Goal: Task Accomplishment & Management: Complete application form

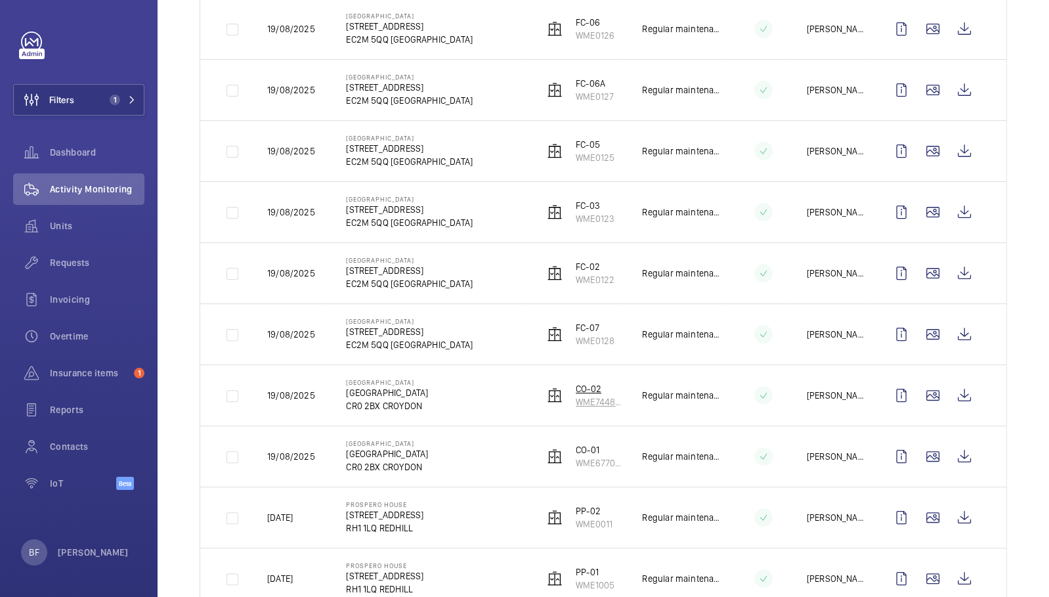
scroll to position [259, 0]
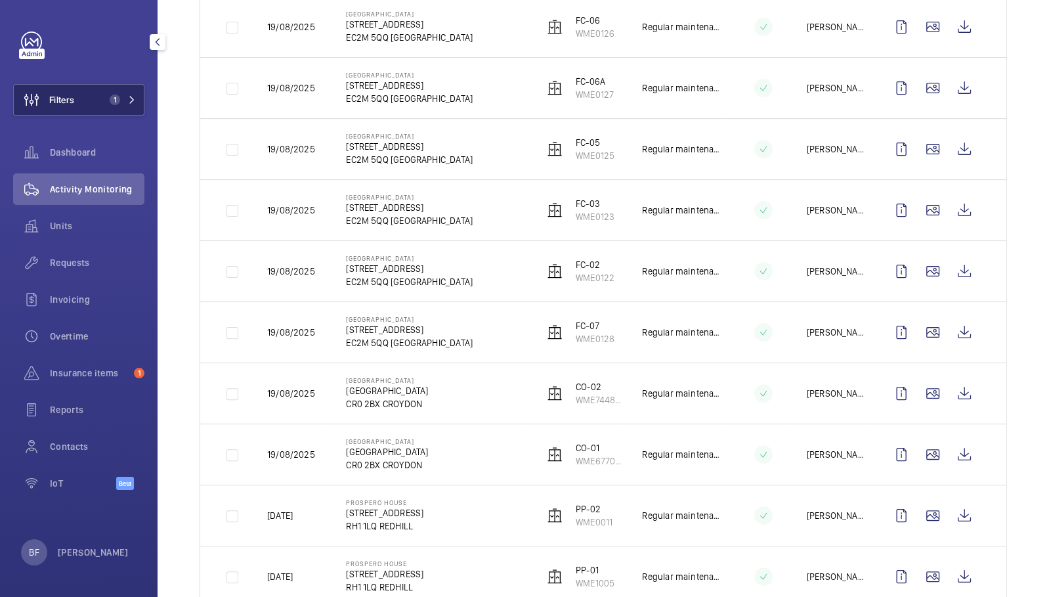
click at [138, 104] on button "Filters 1" at bounding box center [78, 100] width 131 height 32
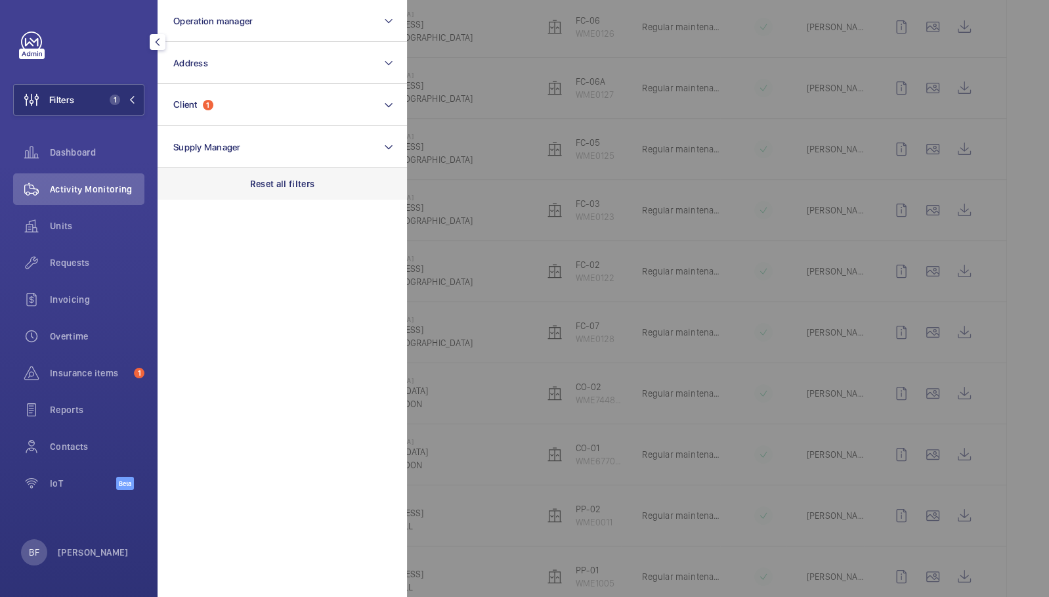
click at [255, 182] on p "Reset all filters" at bounding box center [282, 183] width 65 height 13
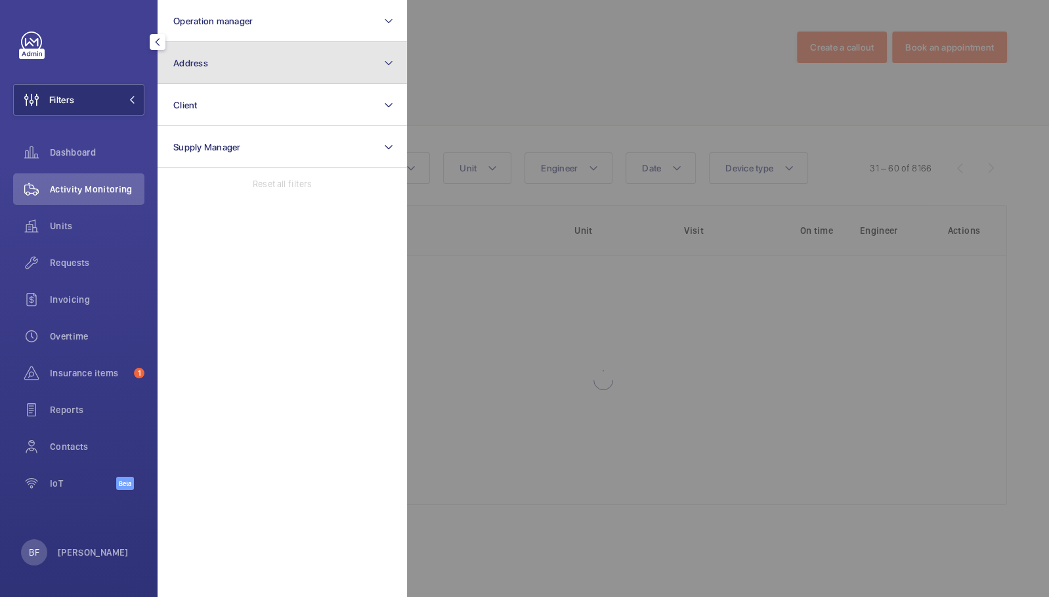
click at [225, 49] on button "Address" at bounding box center [282, 63] width 249 height 42
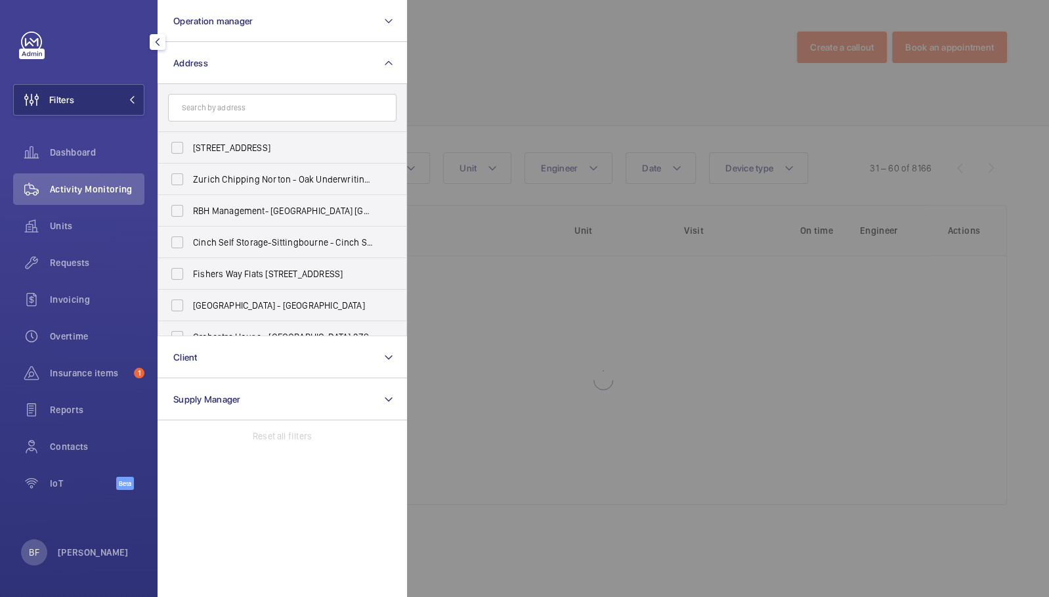
click at [257, 116] on input "text" at bounding box center [282, 108] width 228 height 28
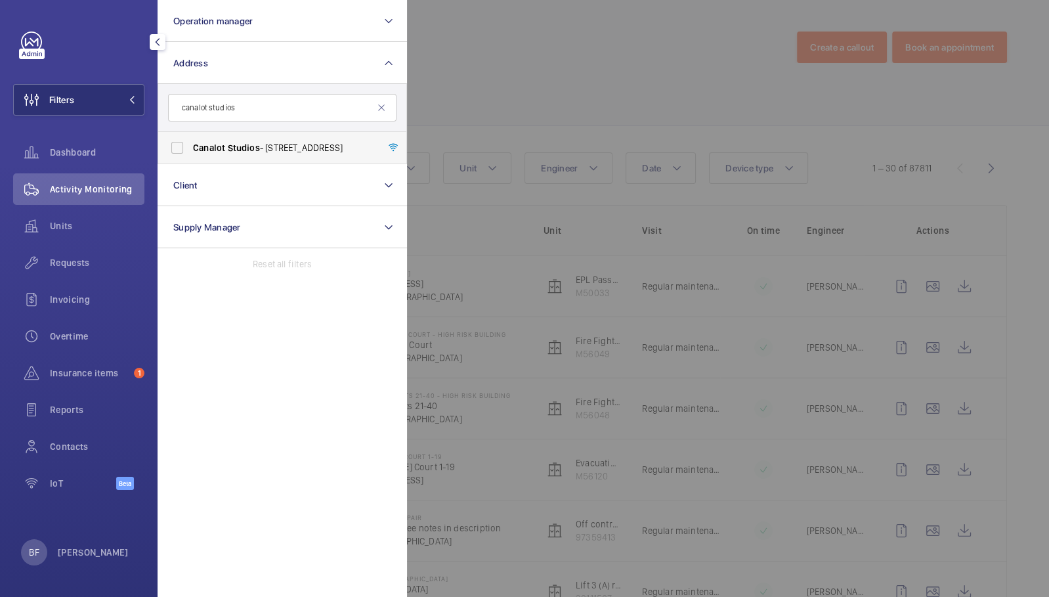
type input "canalot studios"
click at [247, 160] on label "[GEOGRAPHIC_DATA] - [STREET_ADDRESS]" at bounding box center [272, 148] width 228 height 32
click at [190, 160] on input "[GEOGRAPHIC_DATA] - [STREET_ADDRESS]" at bounding box center [177, 148] width 26 height 26
checkbox input "true"
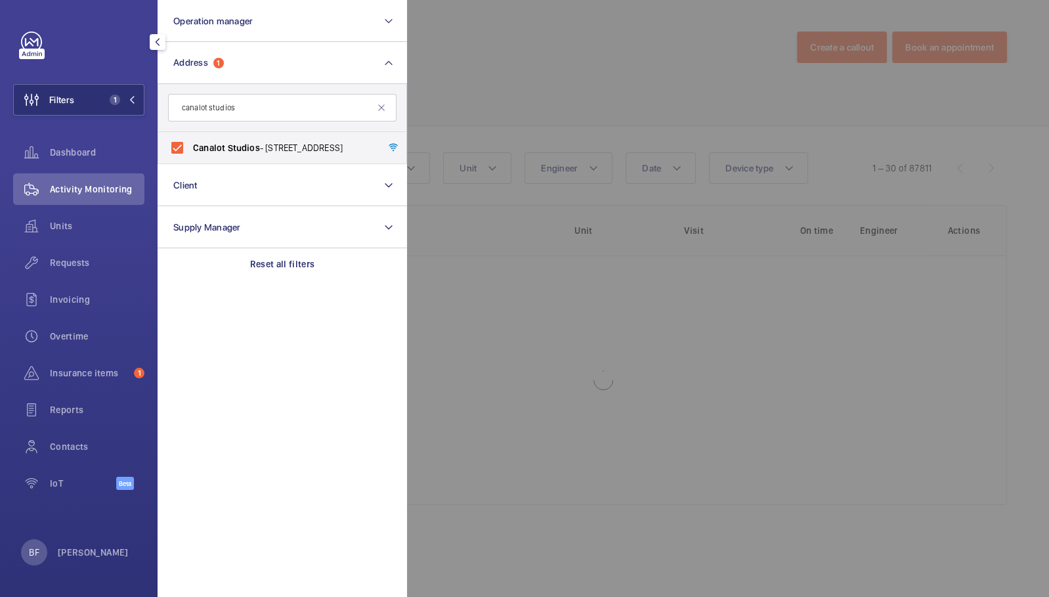
click at [455, 139] on div at bounding box center [931, 298] width 1049 height 597
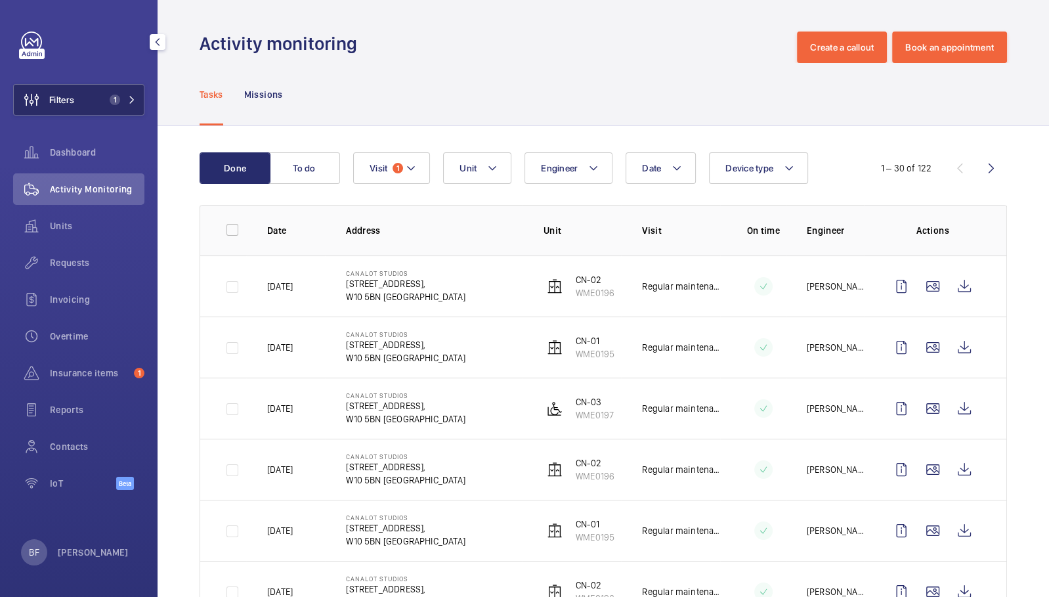
click at [93, 100] on button "Filters 1" at bounding box center [78, 100] width 131 height 32
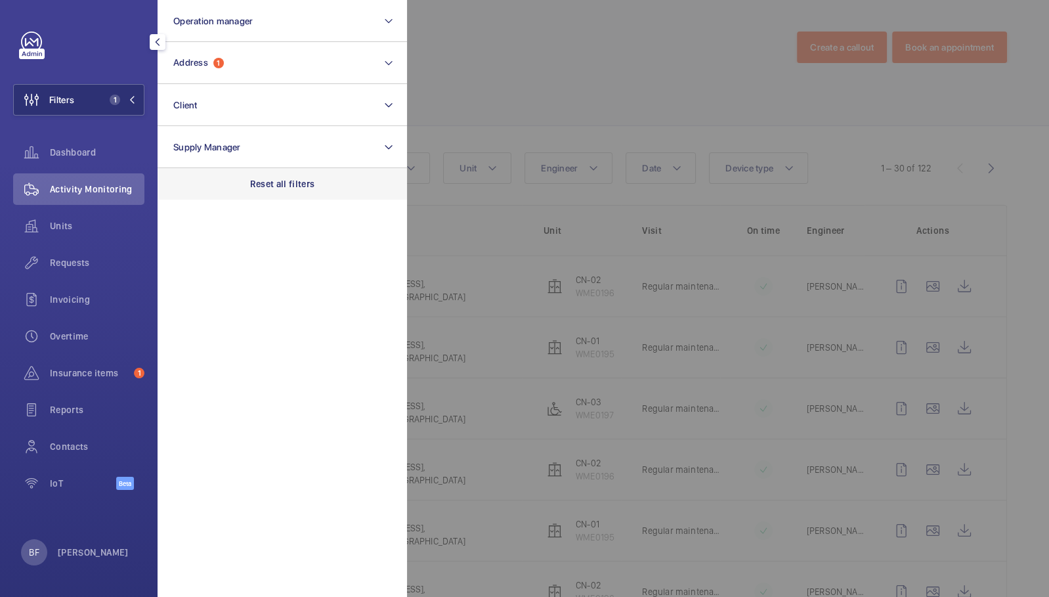
click at [293, 182] on p "Reset all filters" at bounding box center [282, 183] width 65 height 13
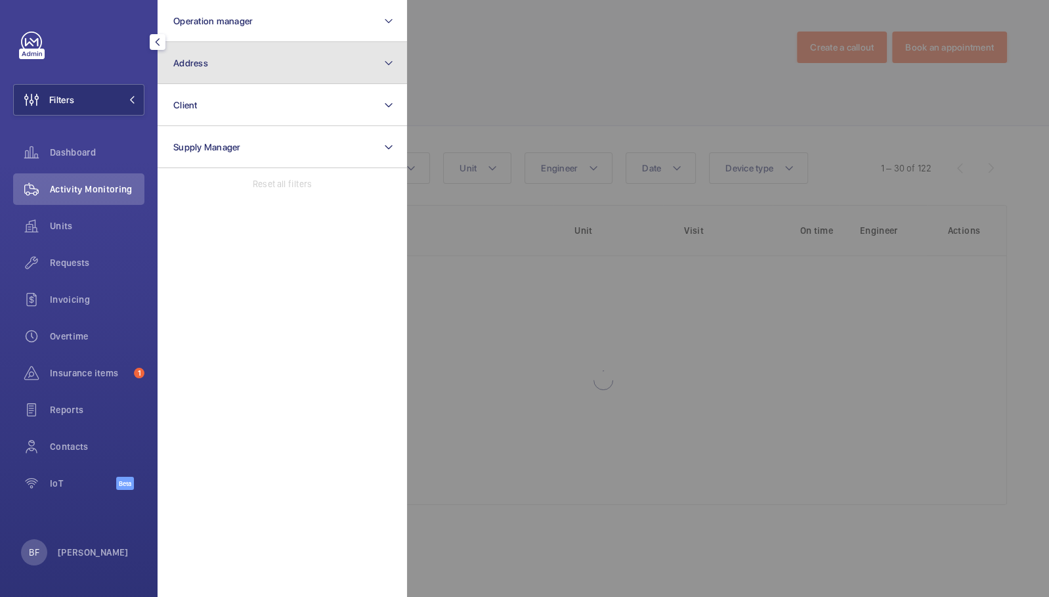
click at [293, 70] on button "Address" at bounding box center [282, 63] width 249 height 42
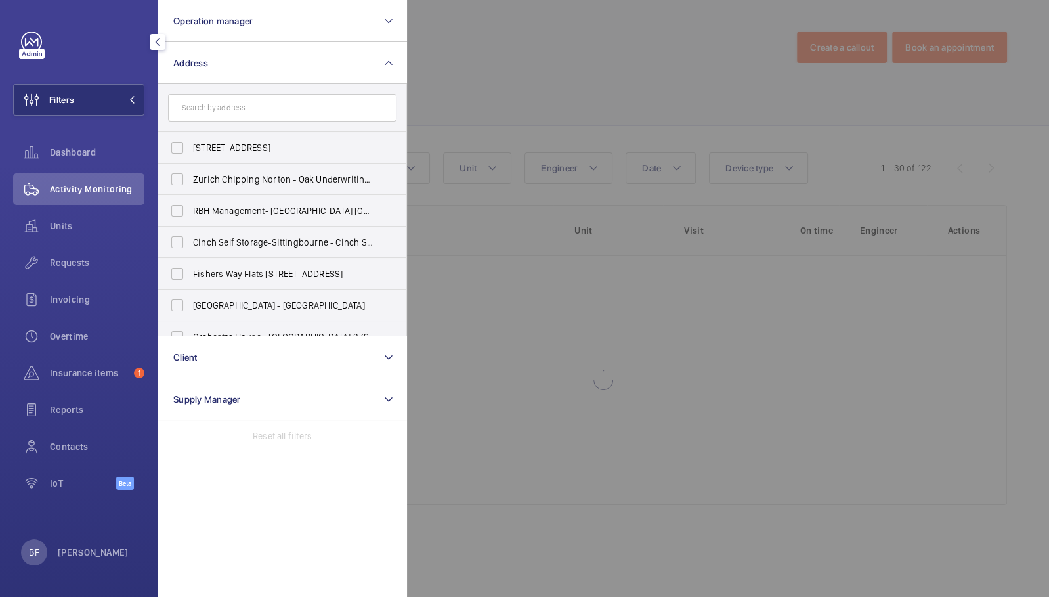
click at [295, 117] on input "text" at bounding box center [282, 108] width 228 height 28
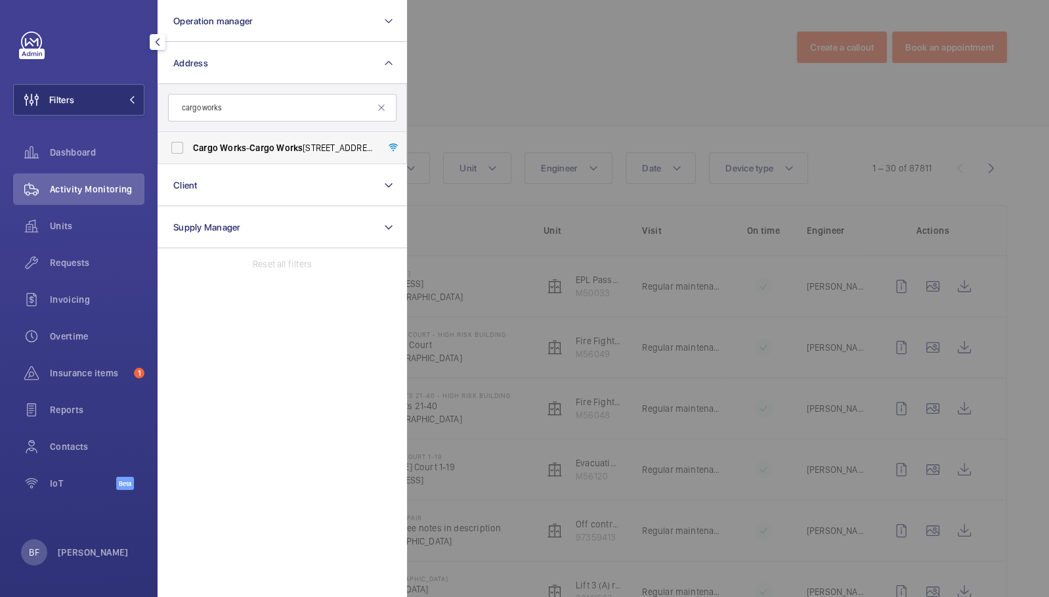
type input "cargo works"
click at [286, 153] on span "Cargo Works - Cargo Works , [STREET_ADDRESS]" at bounding box center [283, 147] width 180 height 13
click at [190, 153] on input "Cargo Works - Cargo Works , [STREET_ADDRESS]" at bounding box center [177, 148] width 26 height 26
checkbox input "true"
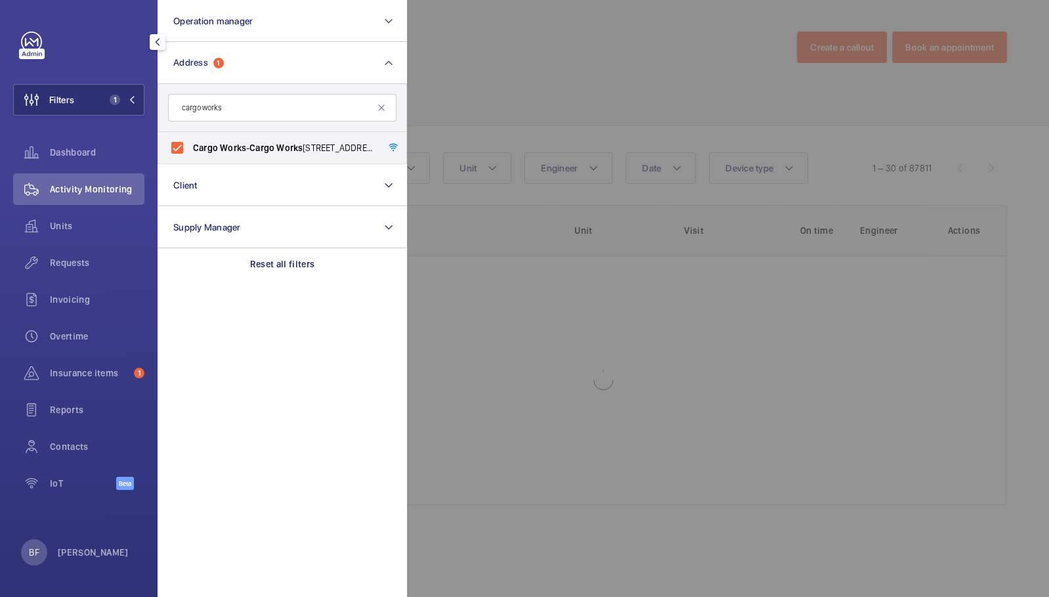
click at [521, 130] on div at bounding box center [931, 298] width 1049 height 597
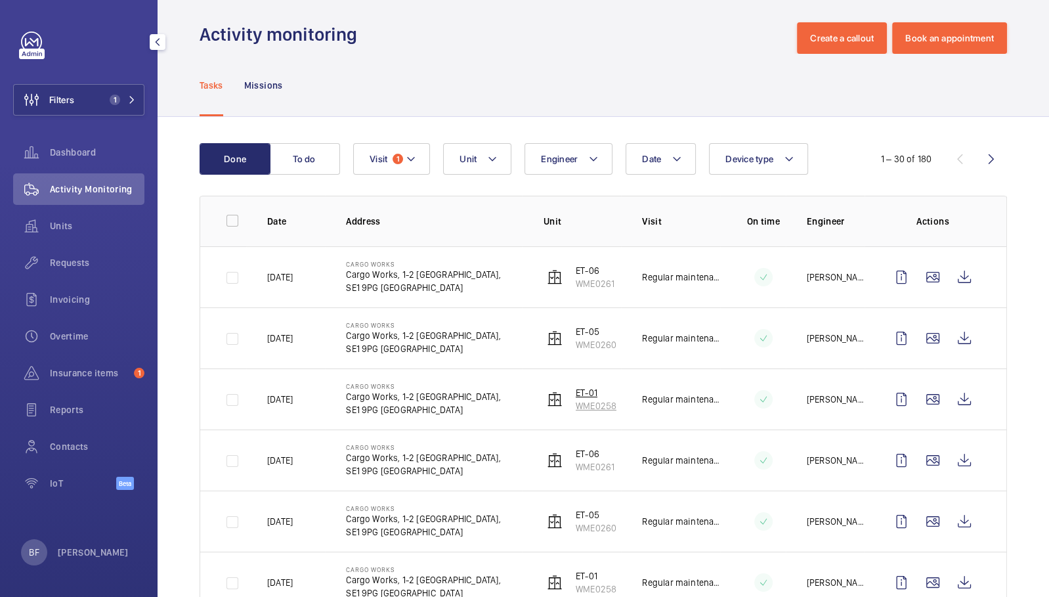
scroll to position [10, 0]
click at [958, 274] on wm-front-icon-button at bounding box center [964, 277] width 32 height 32
click at [956, 336] on wm-front-icon-button at bounding box center [964, 338] width 32 height 32
click at [117, 88] on button "Filters 1" at bounding box center [78, 100] width 131 height 32
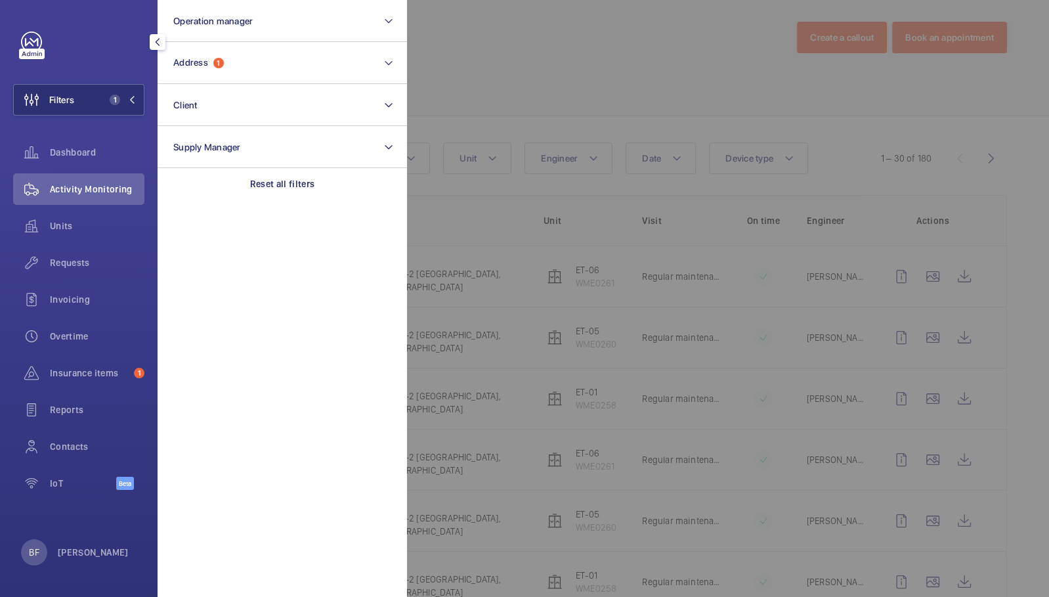
click at [292, 200] on section "Operation manager Address 1 Client Supply Manager Reset all filters" at bounding box center [282, 298] width 249 height 597
click at [294, 190] on p "Reset all filters" at bounding box center [282, 183] width 65 height 13
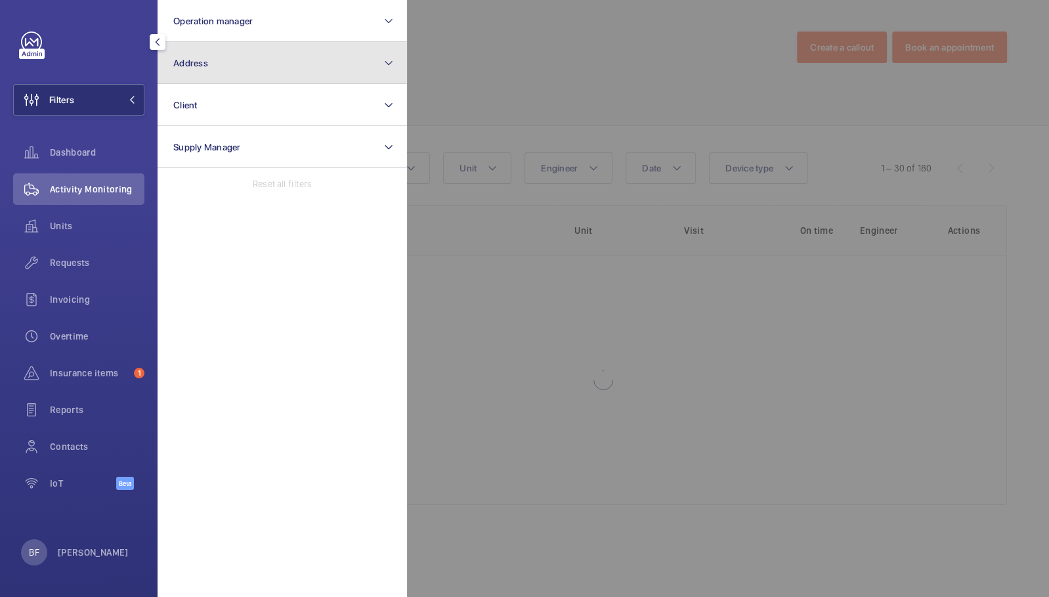
click at [280, 58] on button "Address" at bounding box center [282, 63] width 249 height 42
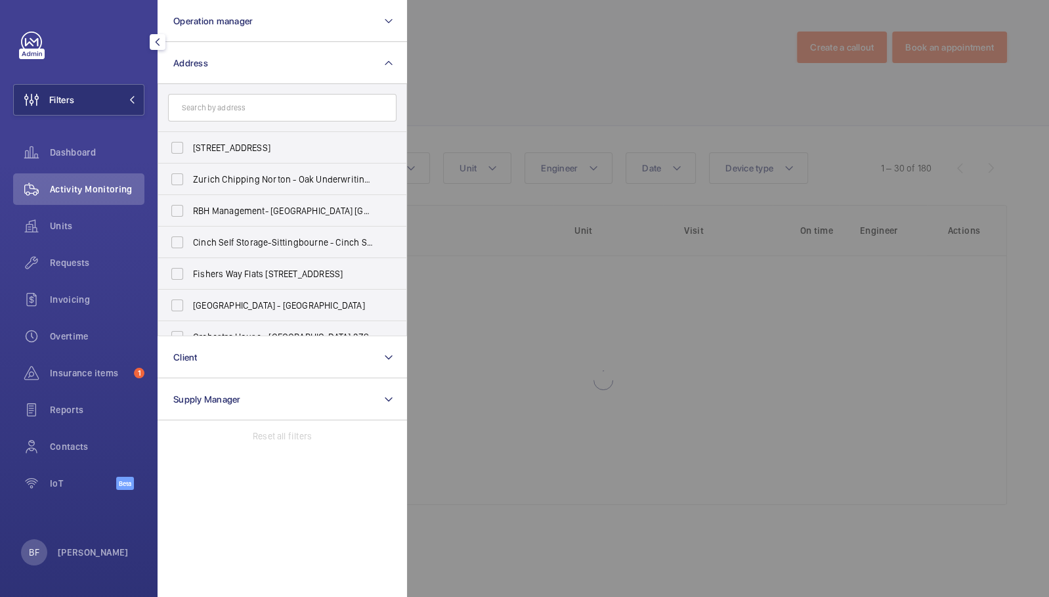
click at [293, 106] on input "text" at bounding box center [282, 108] width 228 height 28
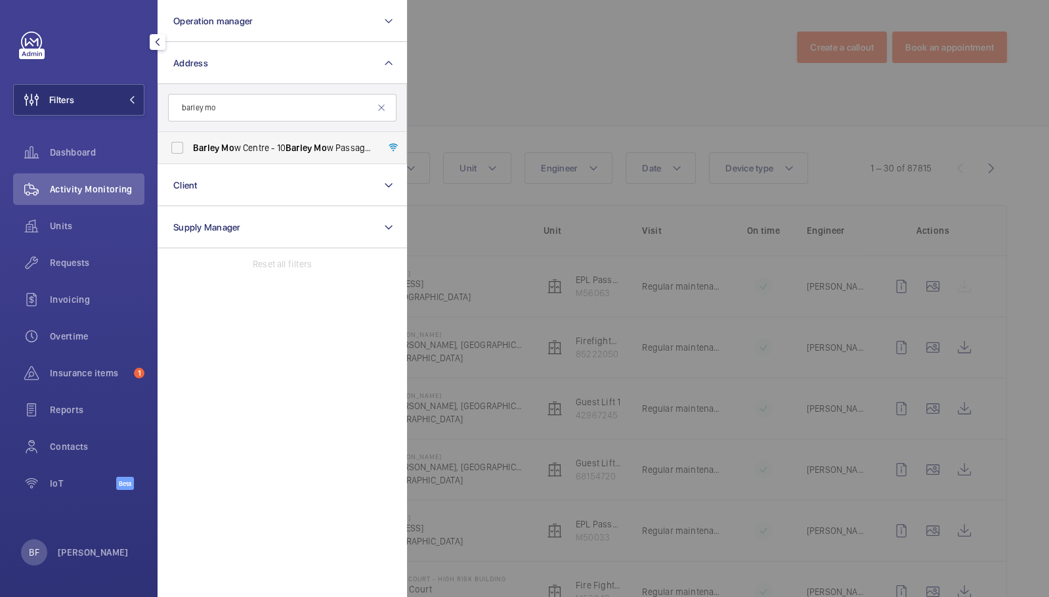
type input "barley mo"
click at [249, 133] on label "[GEOGRAPHIC_DATA] - [STREET_ADDRESS]" at bounding box center [272, 148] width 228 height 32
click at [190, 135] on input "[GEOGRAPHIC_DATA] - [STREET_ADDRESS]" at bounding box center [177, 148] width 26 height 26
checkbox input "true"
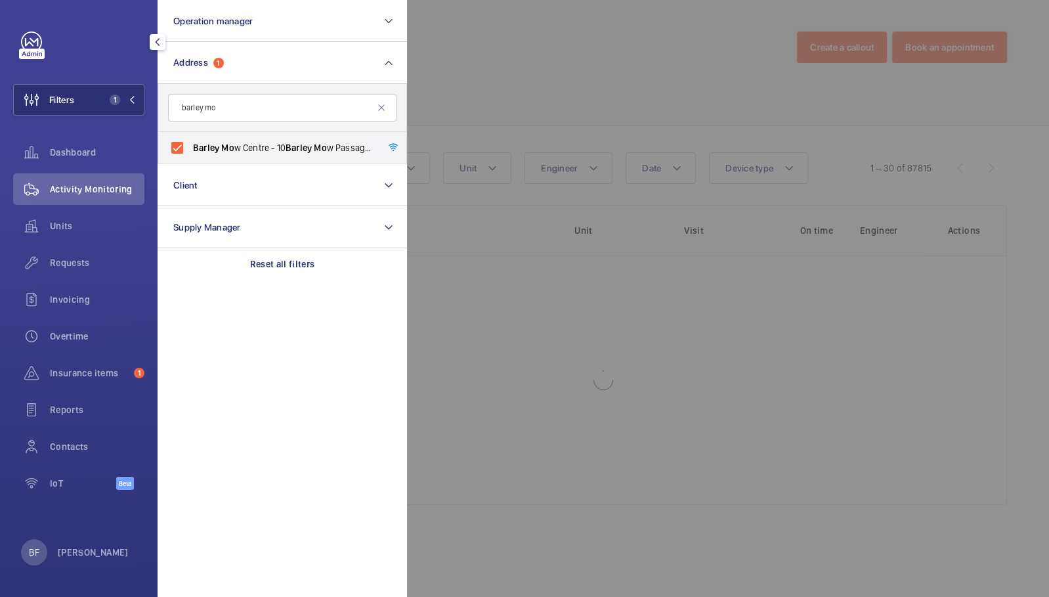
click at [520, 22] on div at bounding box center [931, 298] width 1049 height 597
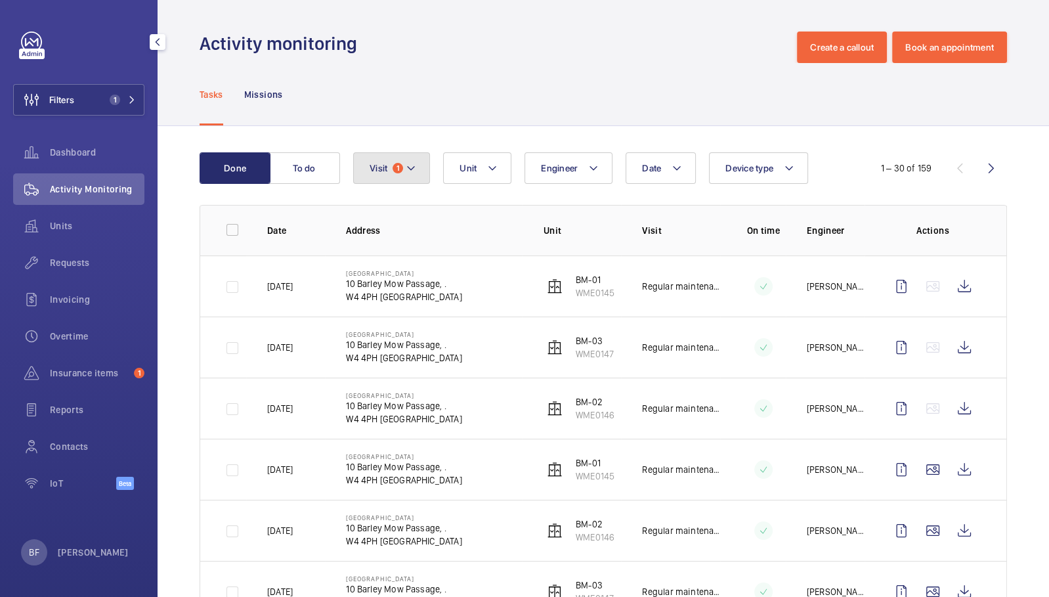
click at [420, 168] on button "Visit 1" at bounding box center [391, 168] width 77 height 32
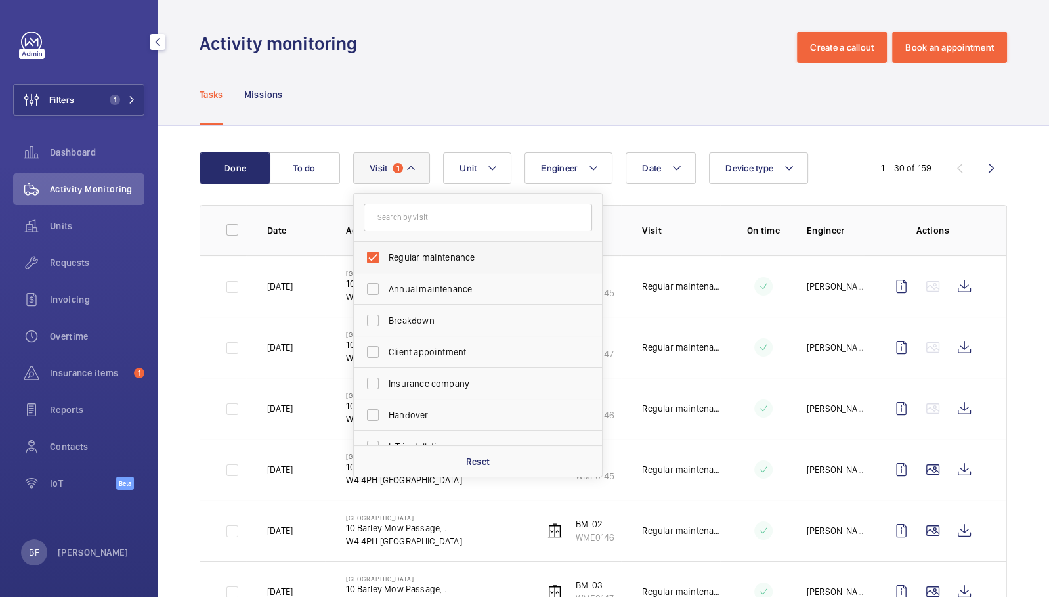
click at [447, 244] on label "Regular maintenance" at bounding box center [468, 258] width 228 height 32
click at [386, 244] on input "Regular maintenance" at bounding box center [373, 257] width 26 height 26
checkbox input "false"
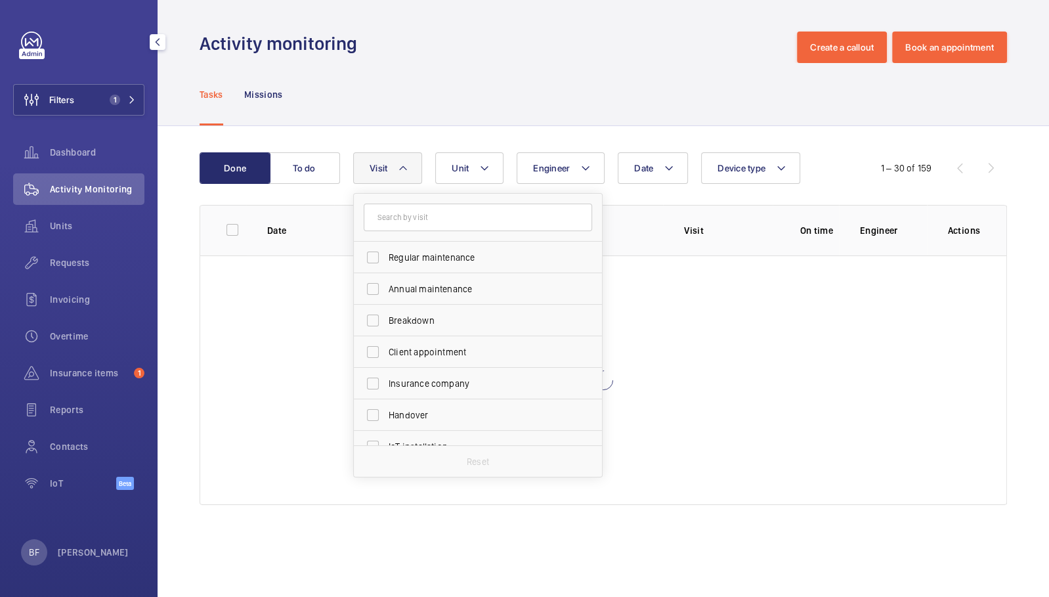
click at [657, 115] on div "Tasks Missions" at bounding box center [603, 94] width 807 height 62
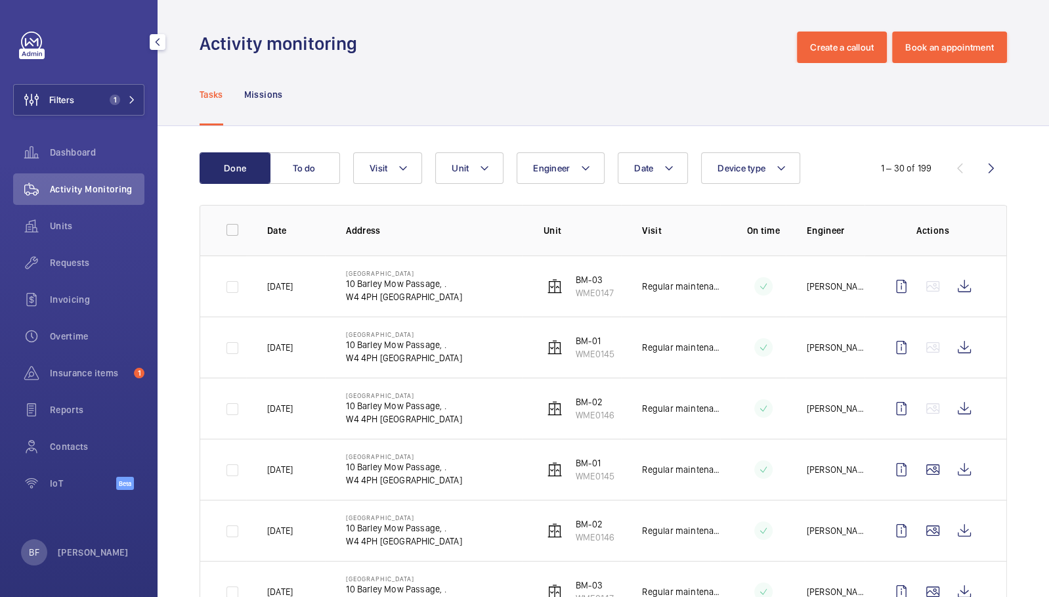
click at [591, 114] on div "Tasks Missions" at bounding box center [603, 94] width 807 height 62
click at [840, 53] on button "Create a callout" at bounding box center [842, 48] width 90 height 32
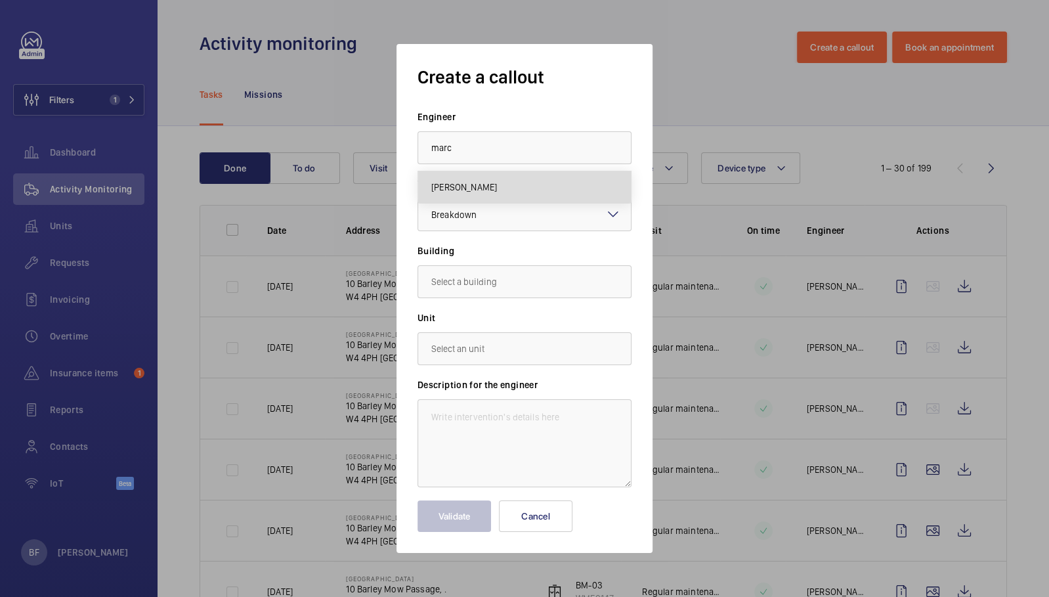
click at [465, 191] on span "[PERSON_NAME]" at bounding box center [464, 186] width 66 height 13
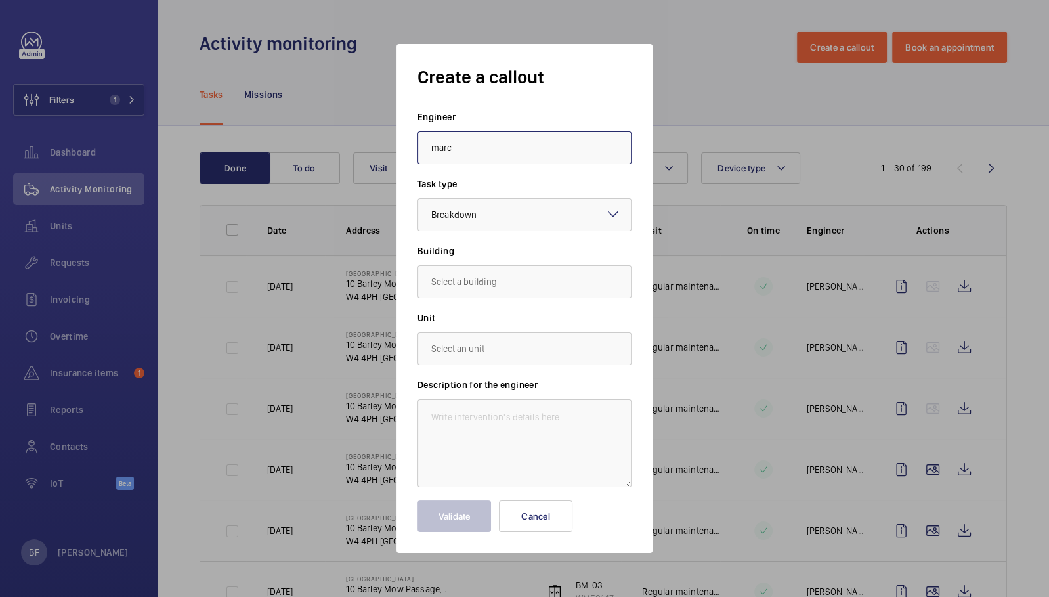
type input "[PERSON_NAME]"
click at [482, 284] on input "text" at bounding box center [524, 281] width 214 height 33
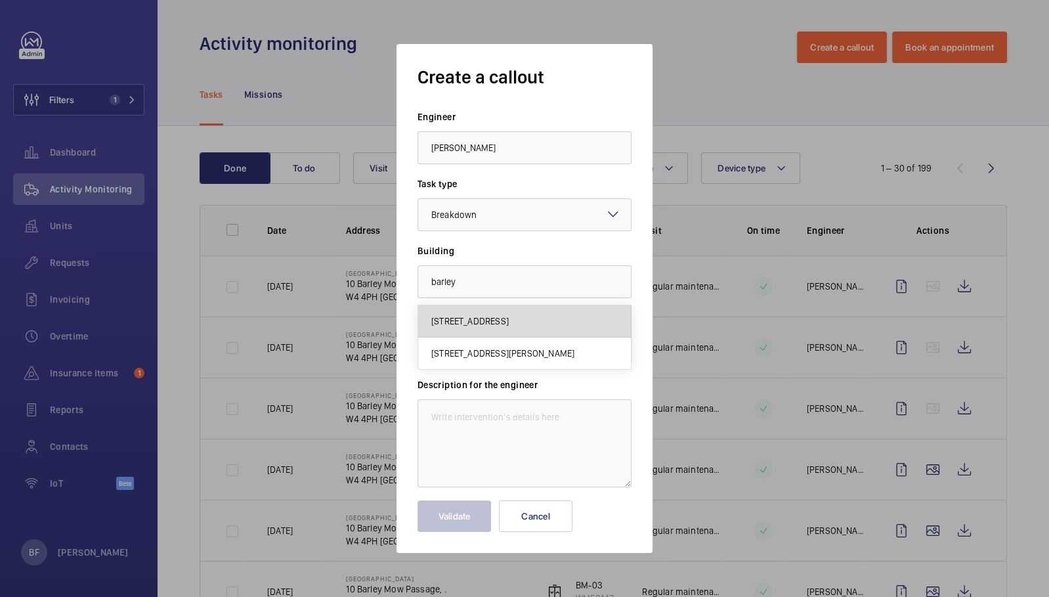
click at [509, 316] on span "[STREET_ADDRESS]" at bounding box center [469, 320] width 77 height 13
type input "[STREET_ADDRESS]"
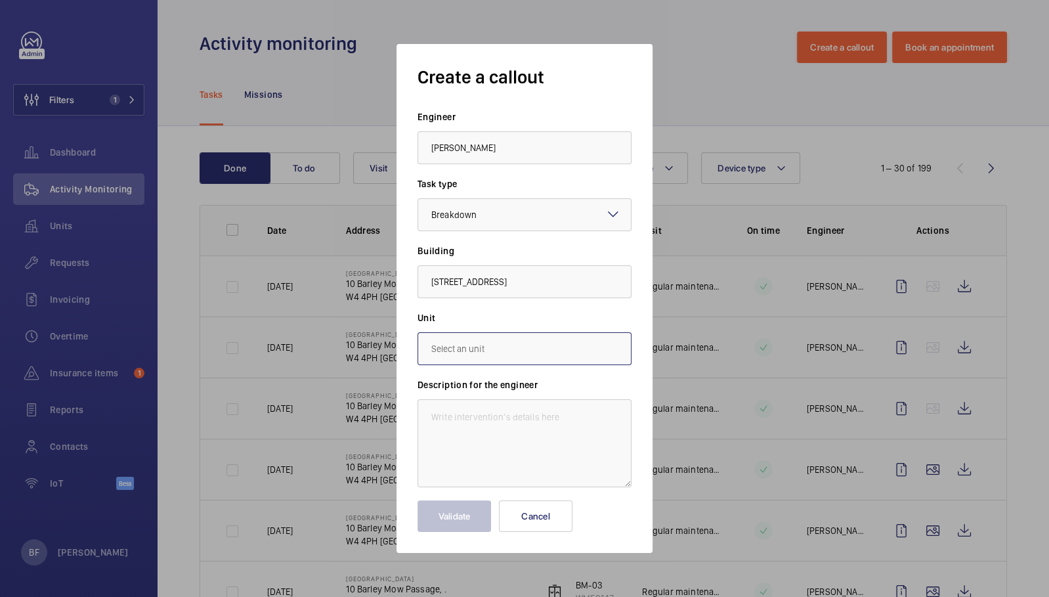
click at [526, 348] on input "text" at bounding box center [524, 348] width 214 height 33
click at [534, 392] on mat-option "WME0146 - BM-02" at bounding box center [524, 388] width 213 height 32
type input "WME0146 - BM-02"
click at [507, 417] on textarea at bounding box center [524, 443] width 214 height 88
paste textarea "Autodialler line is not clear, can barely hear the operative."
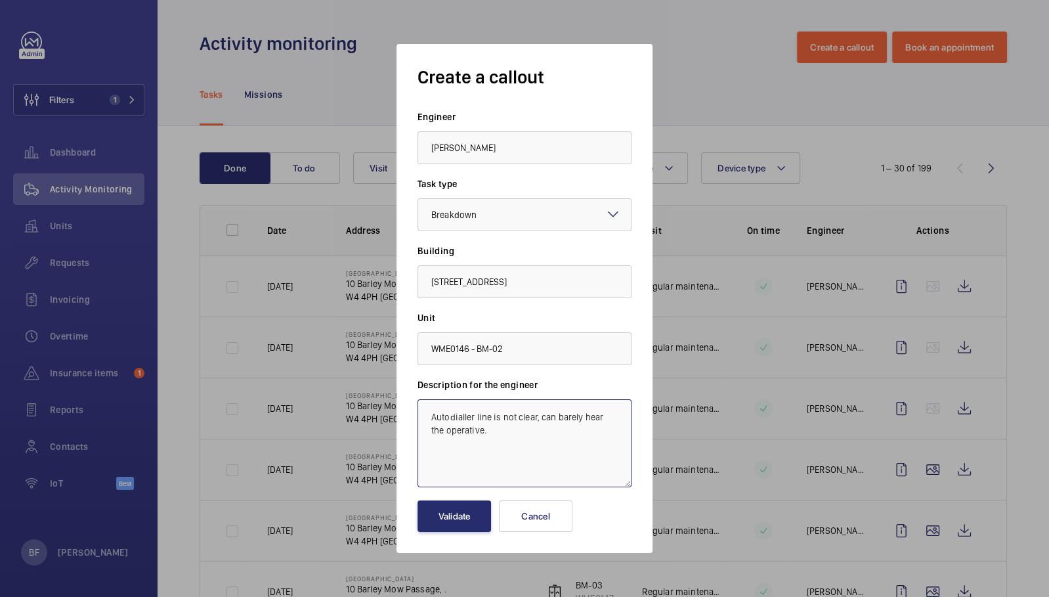
click at [431, 417] on textarea "Autodialler line is not clear, can barely hear the operative." at bounding box center [524, 443] width 214 height 88
paste textarea "Job #351964"
type textarea "Job #351964 - Autodialler line is not clear, can barely hear the operative."
click at [436, 531] on div "Create a callout Engineer [PERSON_NAME] Task type Select a task type × Breakdow…" at bounding box center [524, 298] width 256 height 509
click at [444, 518] on button "Validate" at bounding box center [454, 516] width 74 height 32
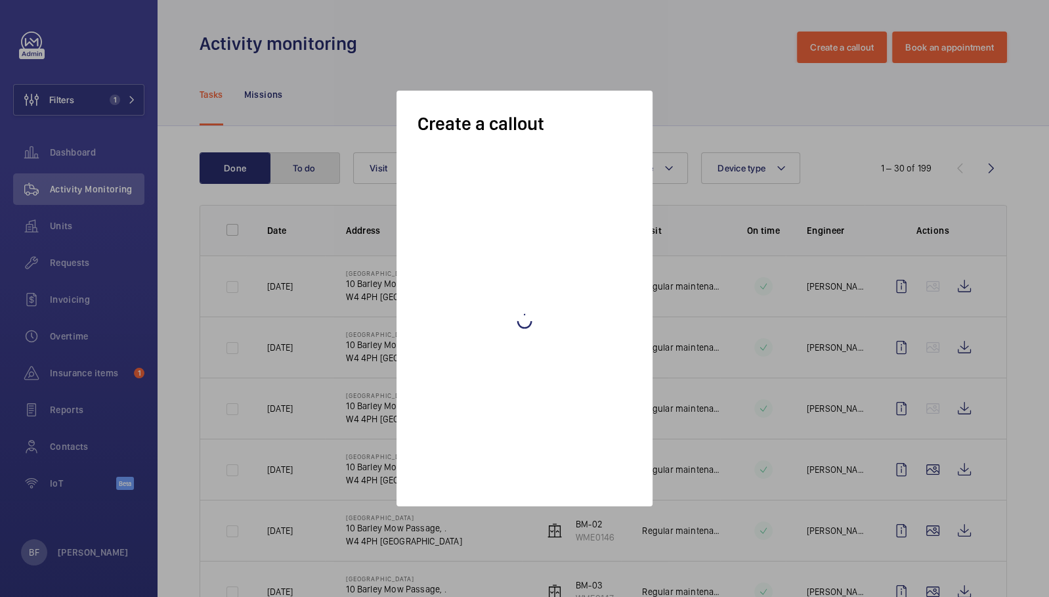
click at [318, 172] on button "To do" at bounding box center [304, 168] width 71 height 32
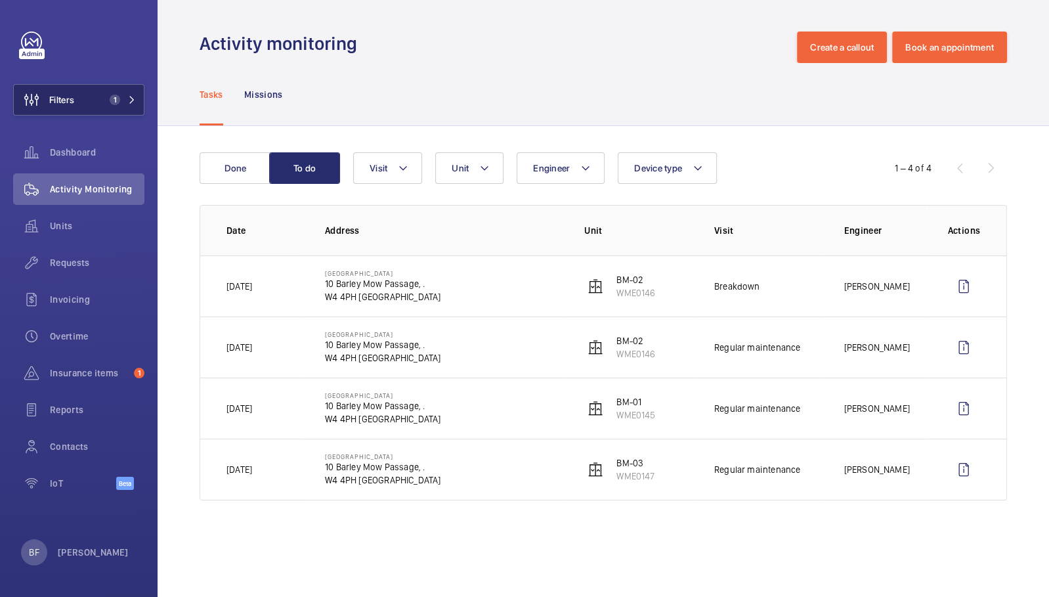
click at [110, 96] on span "1" at bounding box center [112, 100] width 16 height 11
click at [133, 101] on mat-icon at bounding box center [132, 100] width 8 height 8
click at [128, 104] on span "1" at bounding box center [120, 100] width 32 height 11
click at [138, 98] on button "Filters 1" at bounding box center [78, 100] width 131 height 32
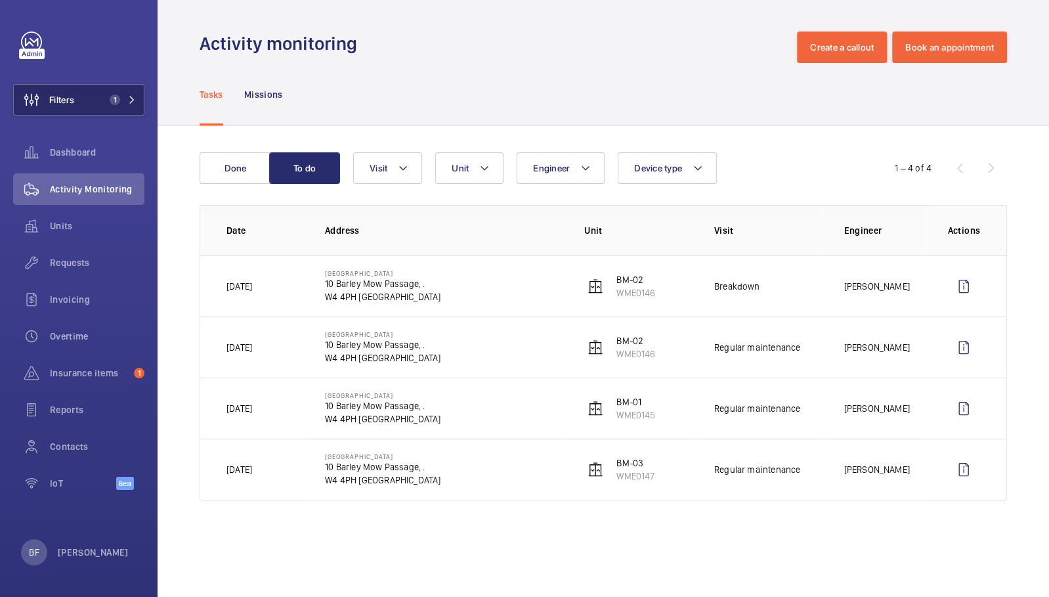
click at [68, 113] on span "Filters" at bounding box center [44, 100] width 60 height 32
click at [112, 104] on span "1" at bounding box center [115, 100] width 11 height 11
click at [117, 95] on span "1" at bounding box center [115, 100] width 11 height 11
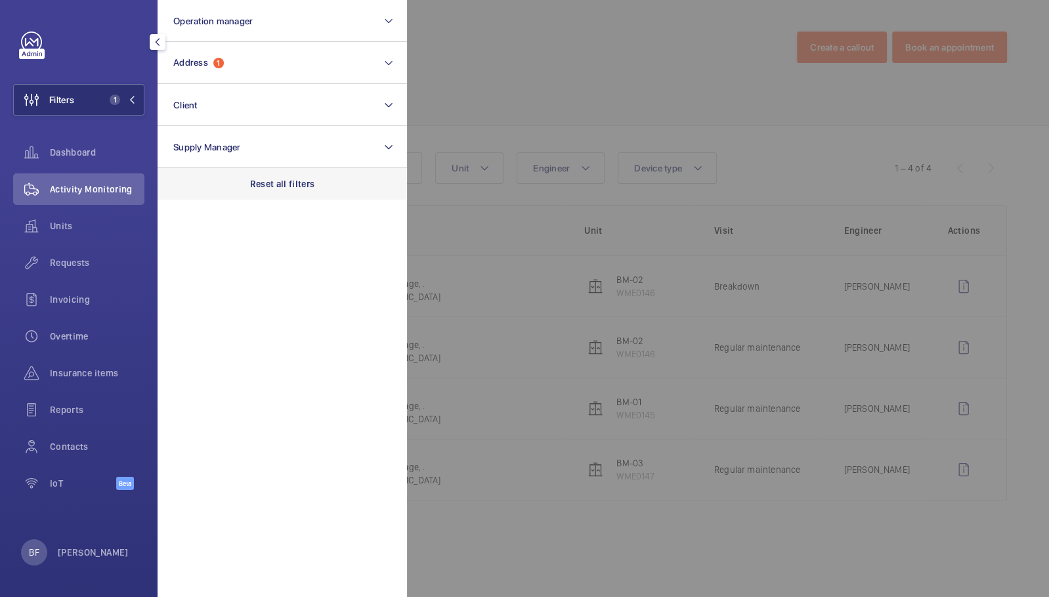
click at [327, 186] on div "Reset all filters" at bounding box center [282, 184] width 249 height 32
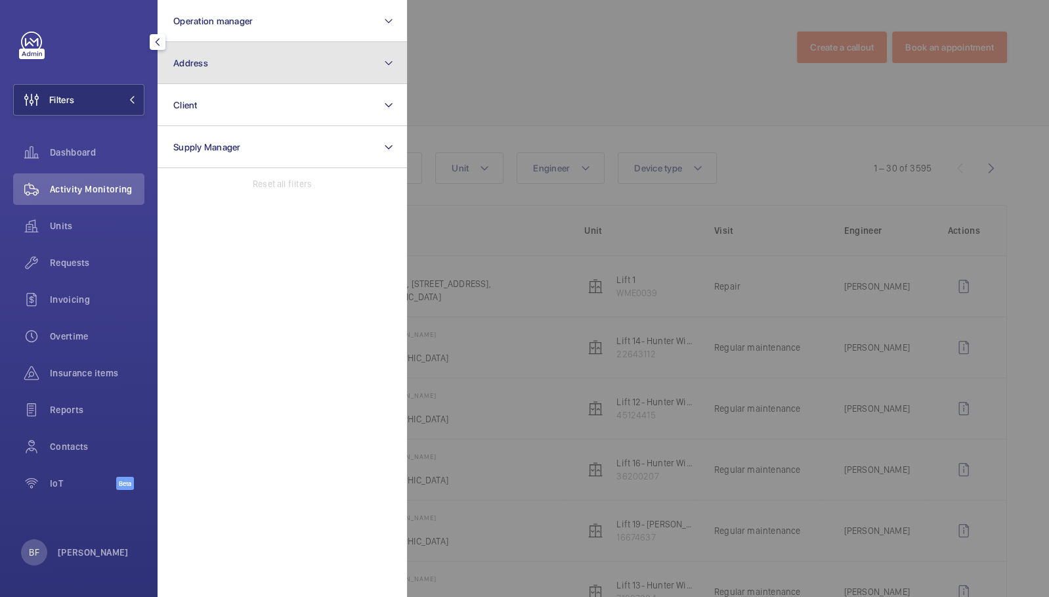
click at [316, 75] on button "Address" at bounding box center [282, 63] width 249 height 42
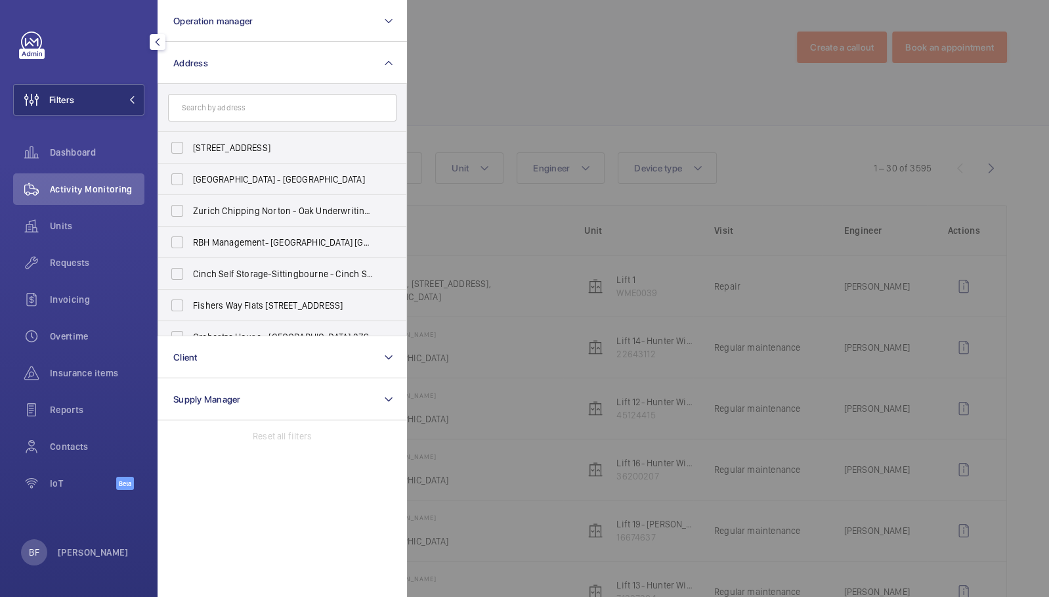
click at [257, 113] on input "text" at bounding box center [282, 108] width 228 height 28
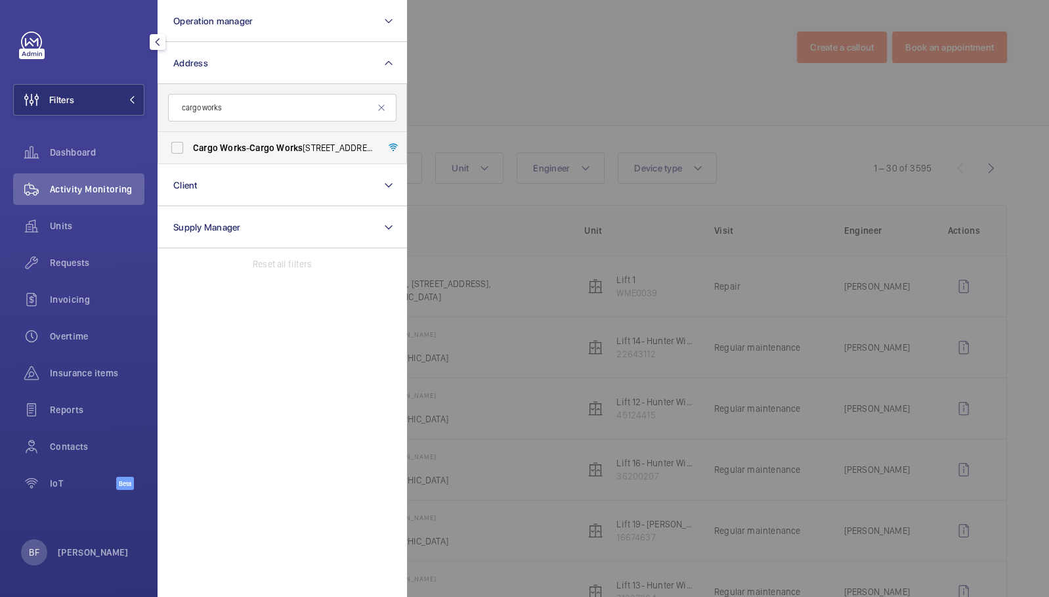
type input "cargo works"
click at [253, 155] on label "Cargo Works - Cargo Works , [STREET_ADDRESS]" at bounding box center [272, 148] width 228 height 32
click at [190, 155] on input "Cargo Works - Cargo Works , [STREET_ADDRESS]" at bounding box center [177, 148] width 26 height 26
checkbox input "true"
click at [505, 98] on div at bounding box center [931, 298] width 1049 height 597
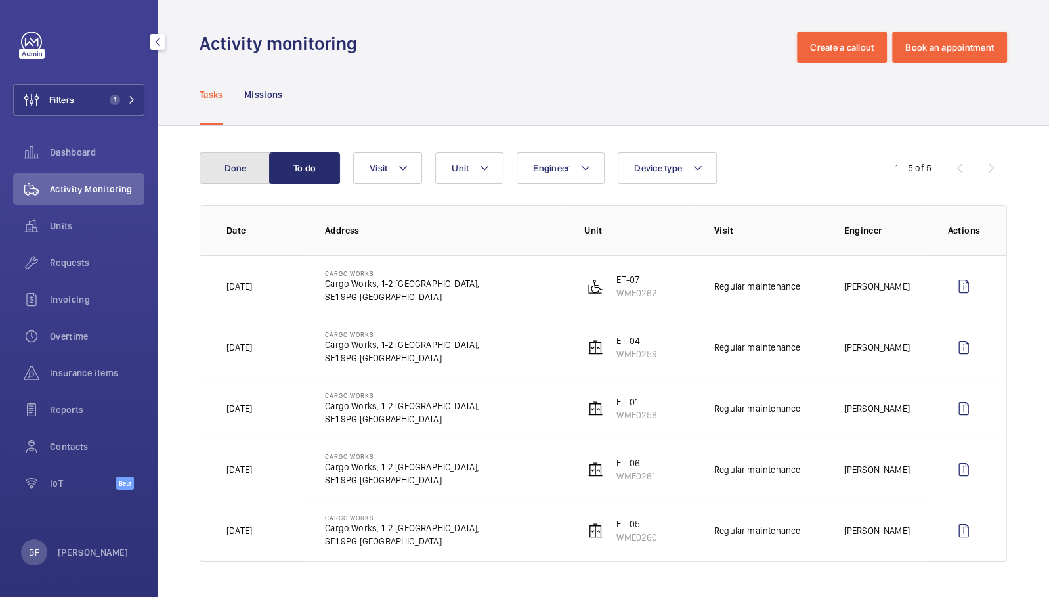
click at [240, 177] on button "Done" at bounding box center [235, 168] width 71 height 32
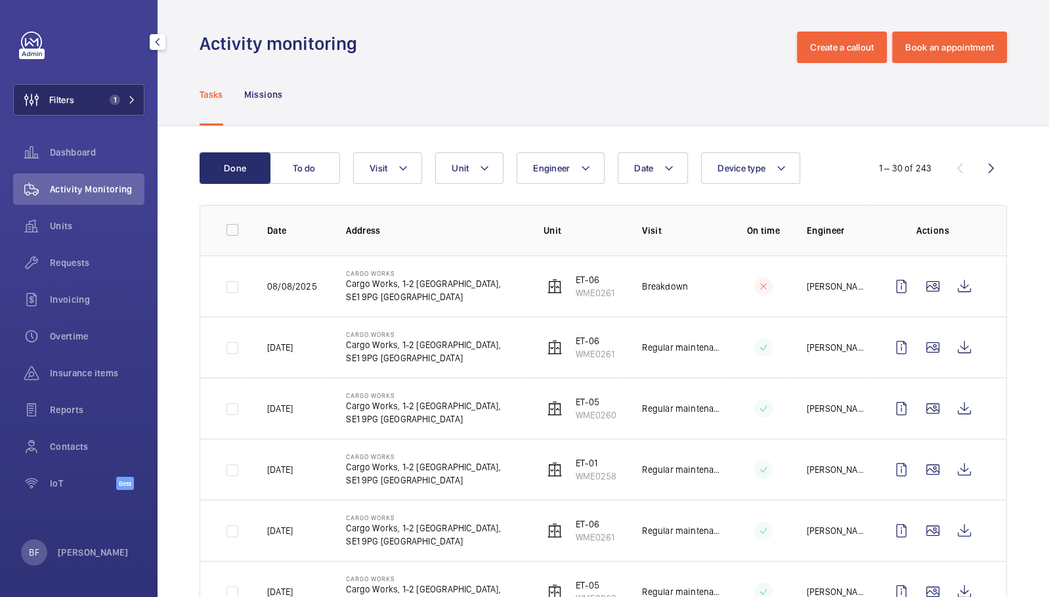
click at [109, 96] on span "1" at bounding box center [112, 100] width 16 height 11
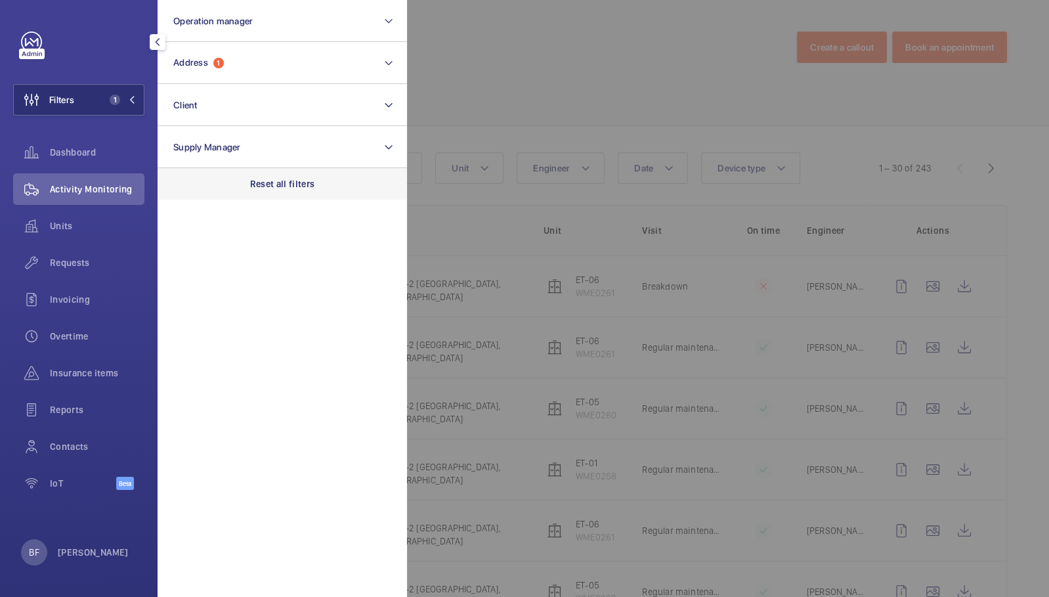
click at [253, 169] on div "Reset all filters" at bounding box center [282, 184] width 249 height 32
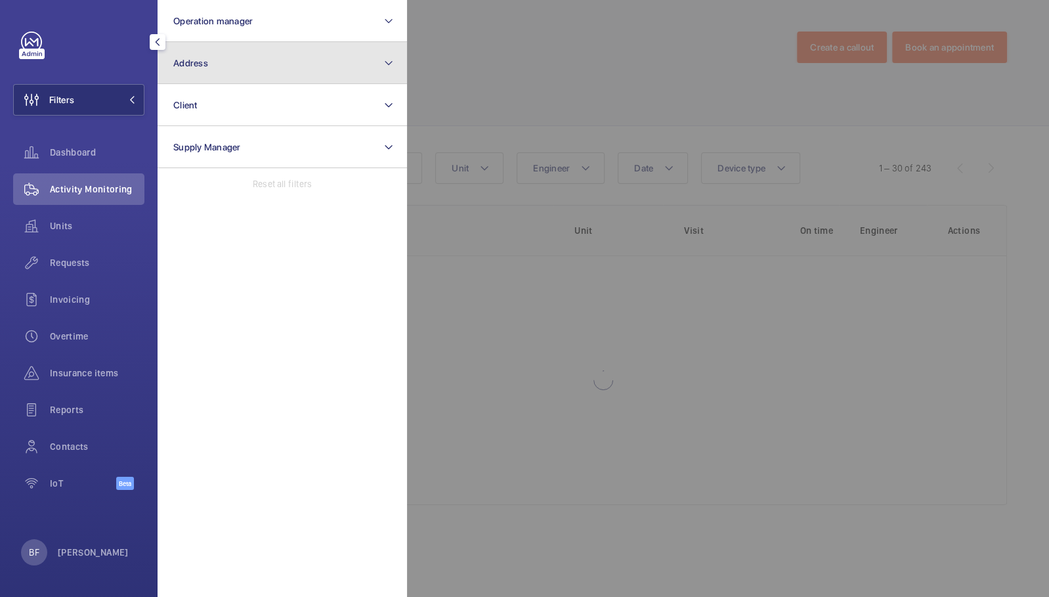
click at [249, 73] on button "Address" at bounding box center [282, 63] width 249 height 42
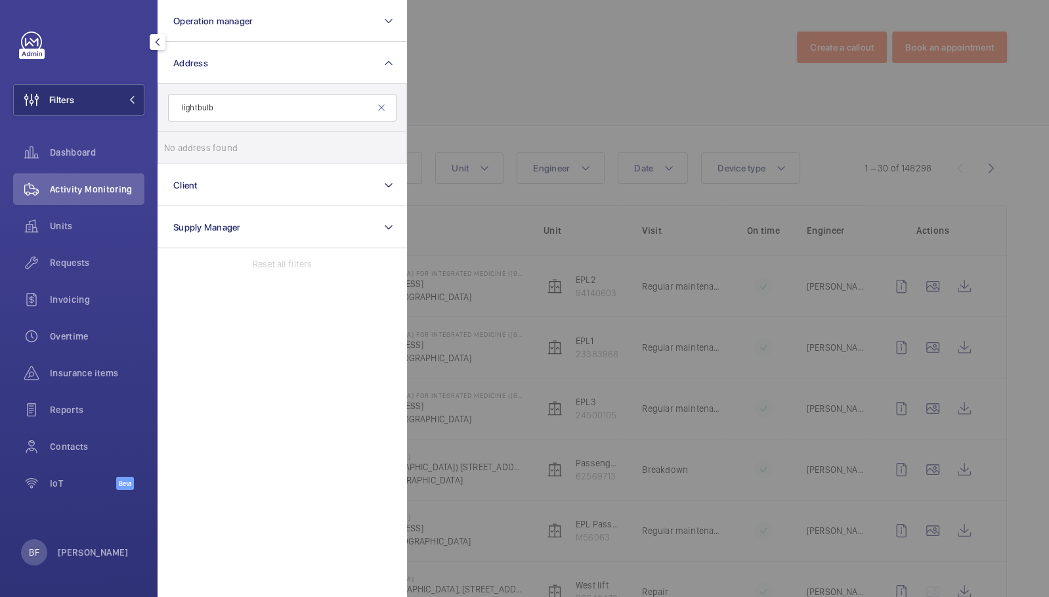
click at [198, 107] on input "lightbulb" at bounding box center [282, 108] width 228 height 28
type input "light bulb"
click at [249, 141] on span "Light Bulb - 1 Filament Walk, off Buckhold Road,, LONDON SW18 4GQ" at bounding box center [283, 147] width 180 height 13
click at [190, 140] on input "Light Bulb - 1 Filament Walk, off Buckhold Road,, LONDON SW18 4GQ" at bounding box center [177, 148] width 26 height 26
checkbox input "true"
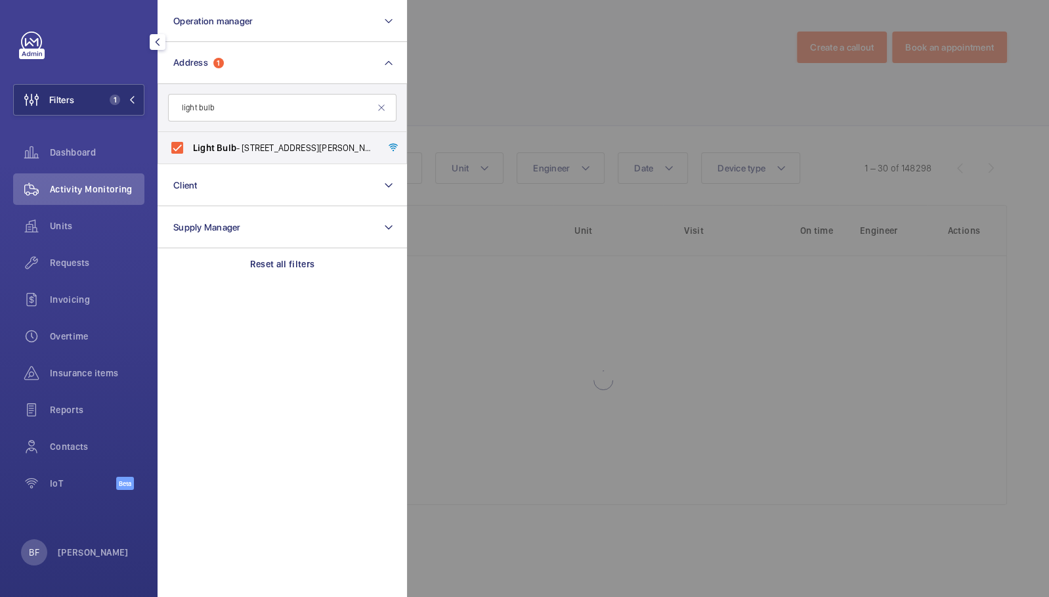
click at [494, 121] on div at bounding box center [931, 298] width 1049 height 597
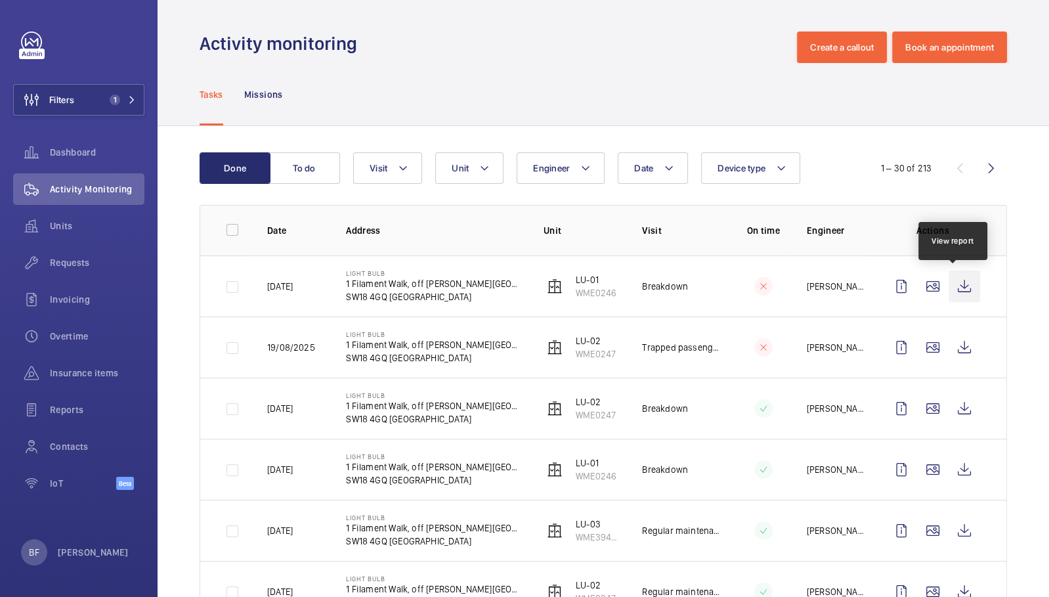
click at [948, 284] on wm-front-icon-button at bounding box center [964, 286] width 32 height 32
